Goal: Task Accomplishment & Management: Use online tool/utility

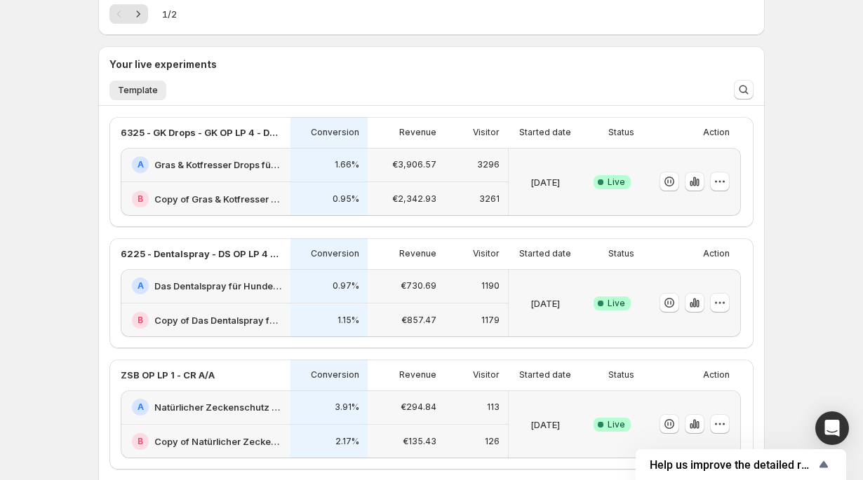
scroll to position [273, 0]
click at [688, 184] on icon "button" at bounding box center [694, 182] width 14 height 14
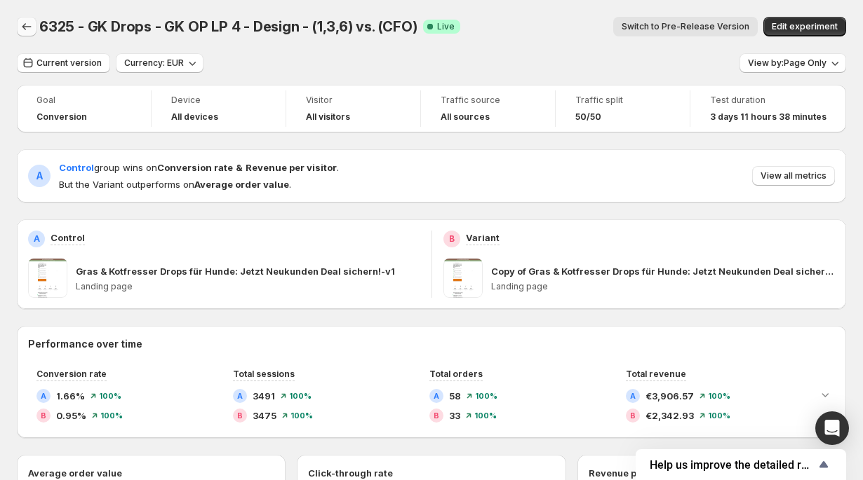
click at [27, 25] on icon "Back" at bounding box center [27, 27] width 14 height 14
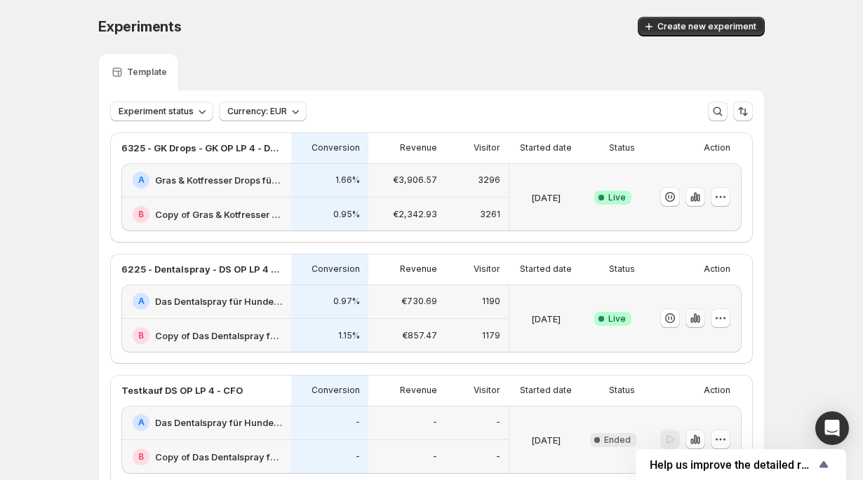
click at [693, 320] on icon "button" at bounding box center [695, 318] width 14 height 14
